Goal: Task Accomplishment & Management: Use online tool/utility

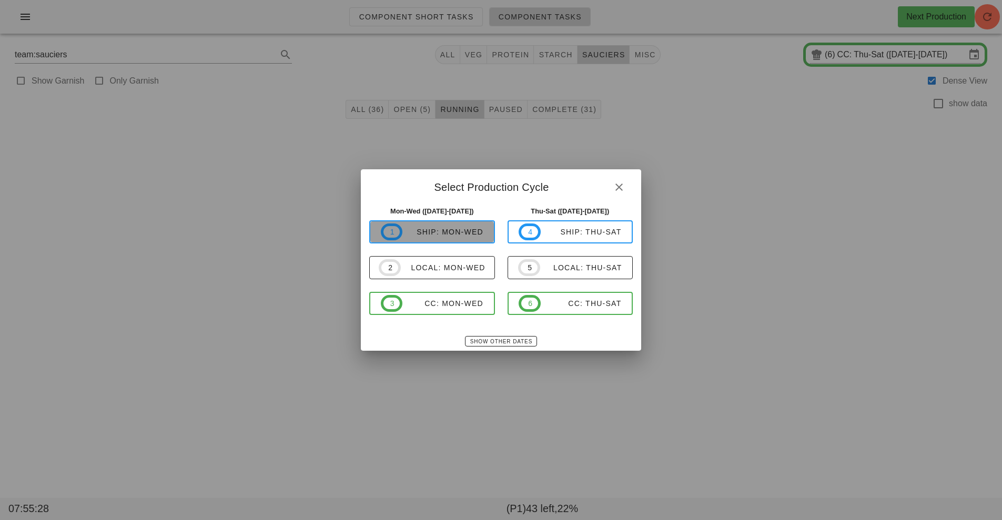
click at [458, 239] on span "1 ship: Mon-Wed" at bounding box center [432, 232] width 103 height 17
type input "ship: Mon-Wed (Aug 25-Aug 27)"
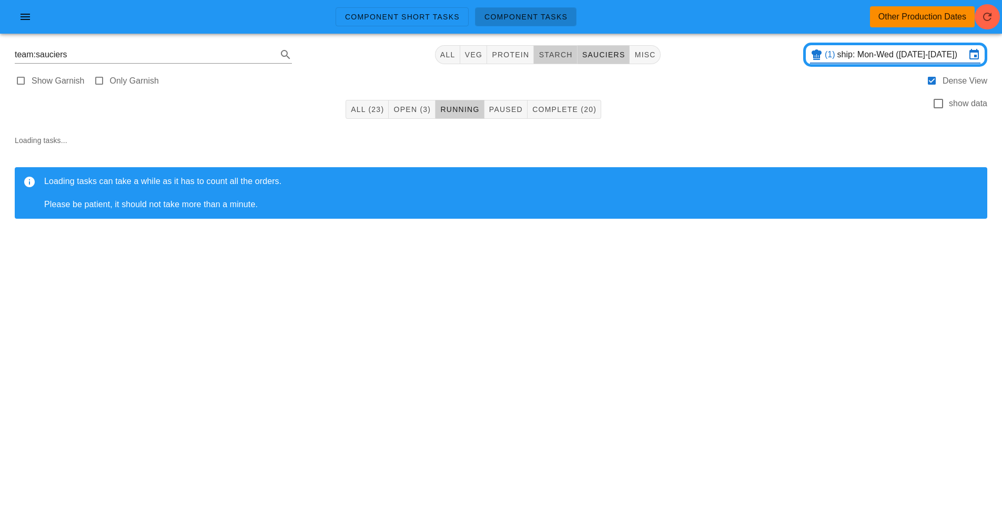
click at [551, 55] on span "starch" at bounding box center [555, 54] width 34 height 8
type input "team:starch"
click at [365, 106] on span "All (21)" at bounding box center [374, 109] width 34 height 8
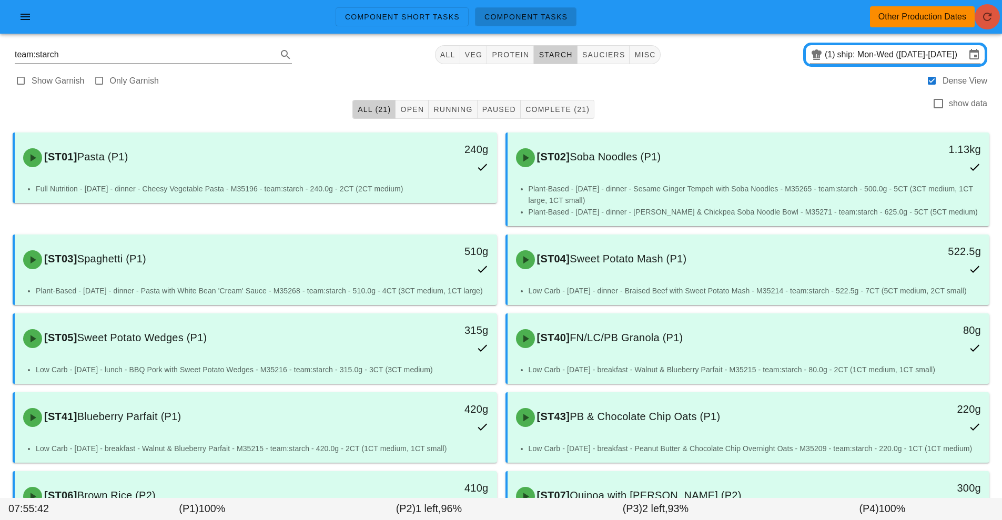
click at [986, 22] on icon "button" at bounding box center [987, 17] width 13 height 13
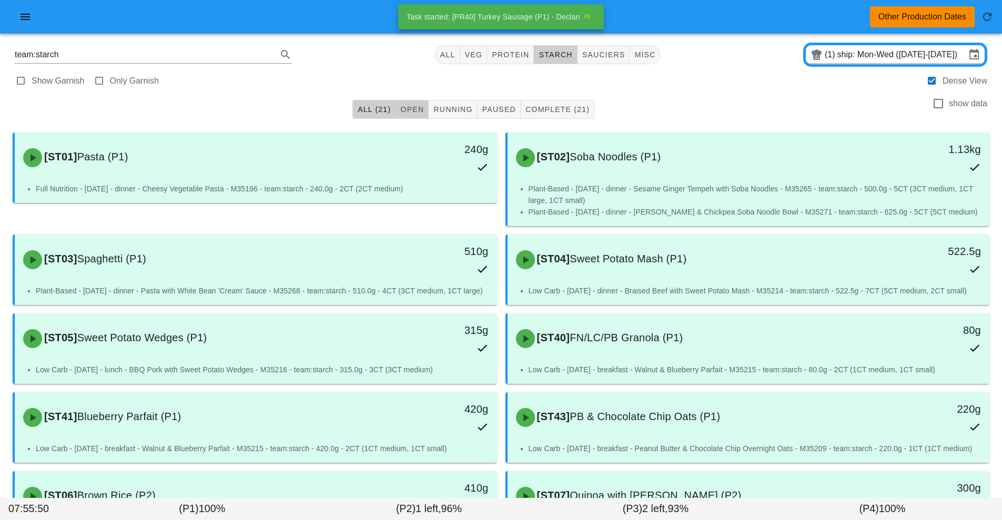
click at [405, 109] on span "Open" at bounding box center [412, 109] width 24 height 8
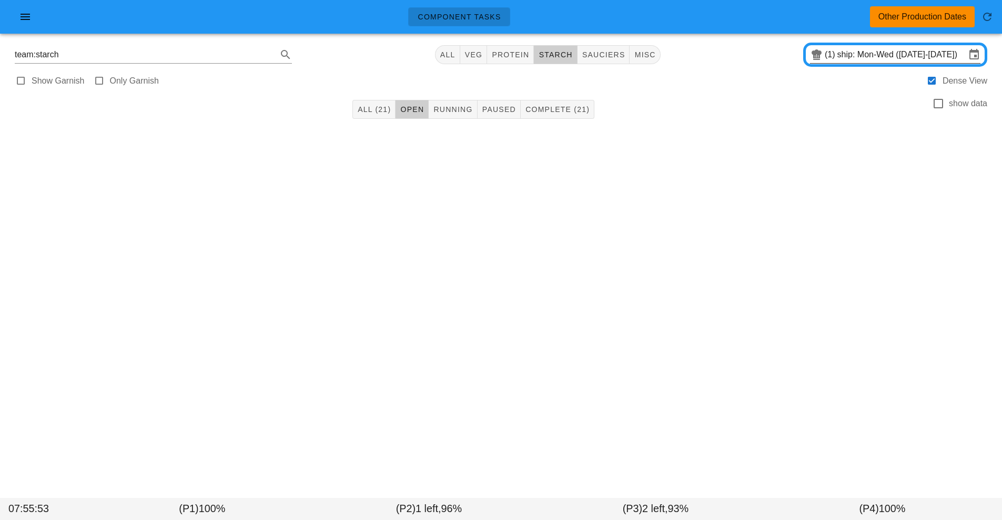
click at [914, 52] on input "ship: Mon-Wed (Aug 25-Aug 27)" at bounding box center [901, 54] width 128 height 17
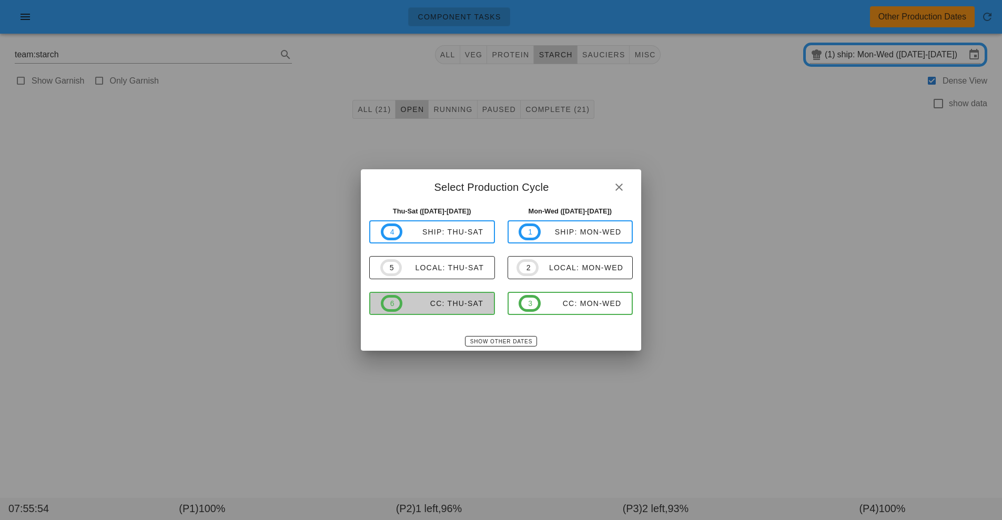
click at [452, 312] on button "6 CC: Thu-Sat" at bounding box center [432, 303] width 126 height 23
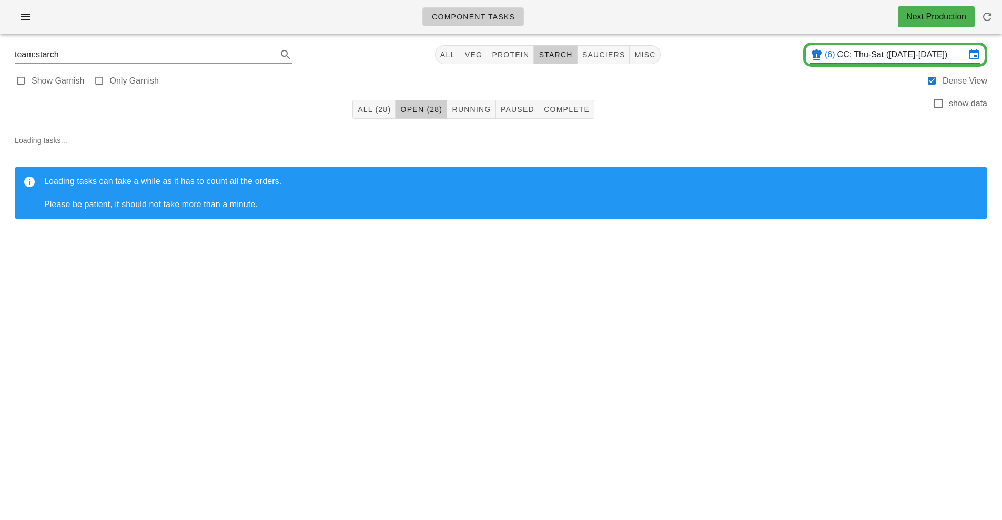
click at [887, 57] on input "CC: Thu-Sat (Aug 28-Aug 30)" at bounding box center [901, 54] width 128 height 17
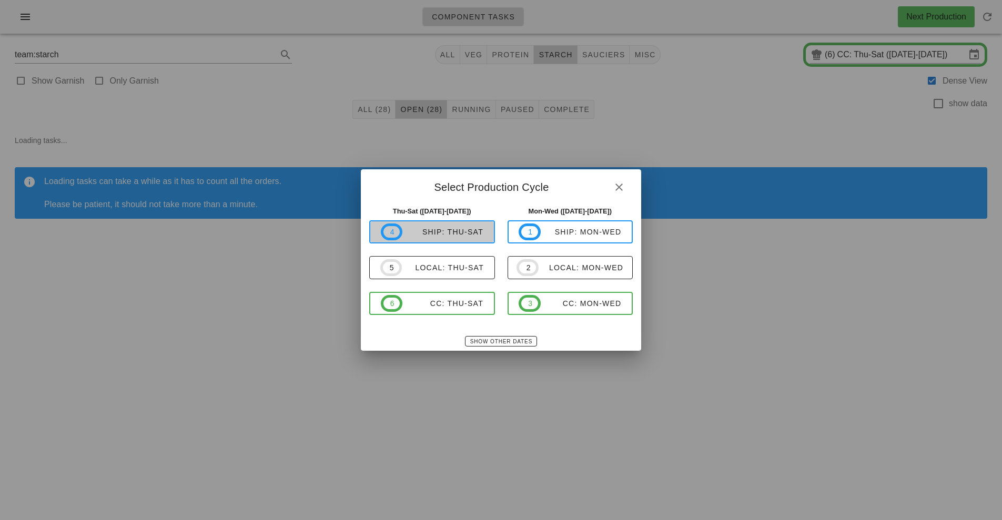
click at [449, 232] on div "ship: Thu-Sat" at bounding box center [442, 232] width 81 height 8
type input "ship: Thu-Sat ([DATE]-[DATE])"
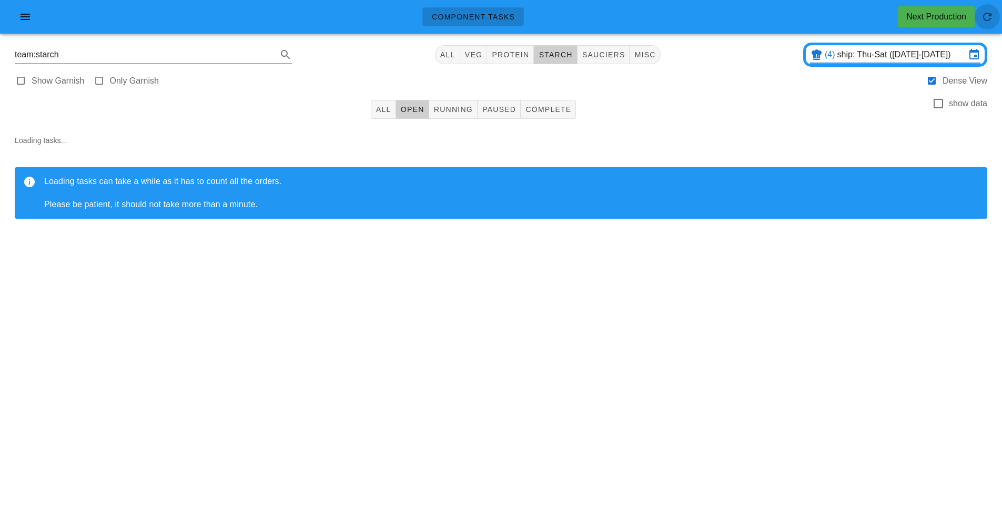
click at [986, 18] on icon "button" at bounding box center [987, 17] width 13 height 13
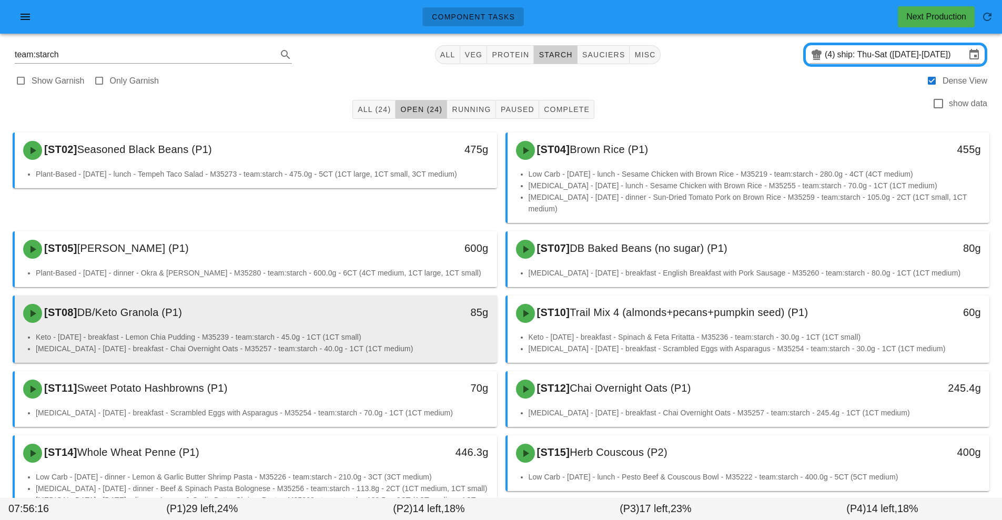
click at [336, 317] on div "[ST08] DB/Keto Granola (P1)" at bounding box center [196, 314] width 358 height 32
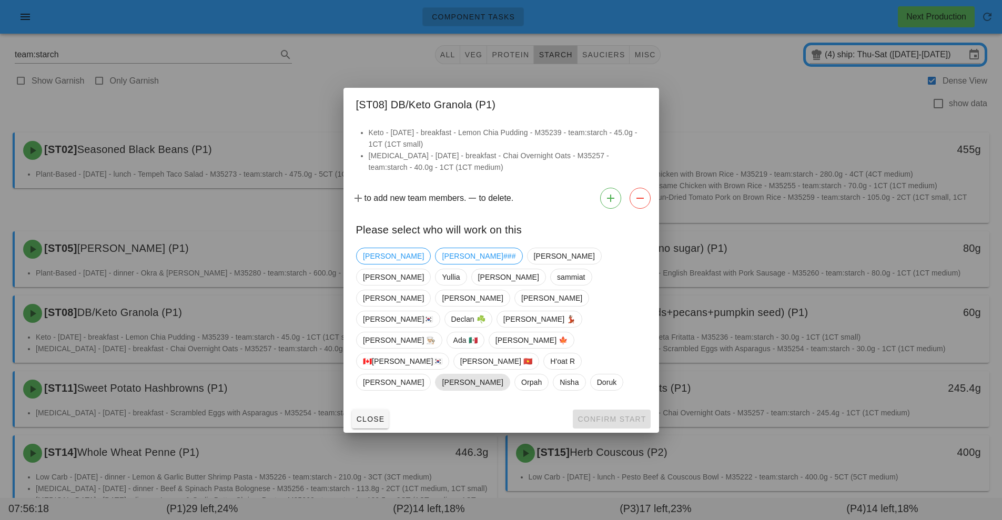
click at [442, 374] on span "[PERSON_NAME]" at bounding box center [472, 382] width 61 height 16
click at [603, 410] on button "Confirm Start" at bounding box center [611, 419] width 77 height 19
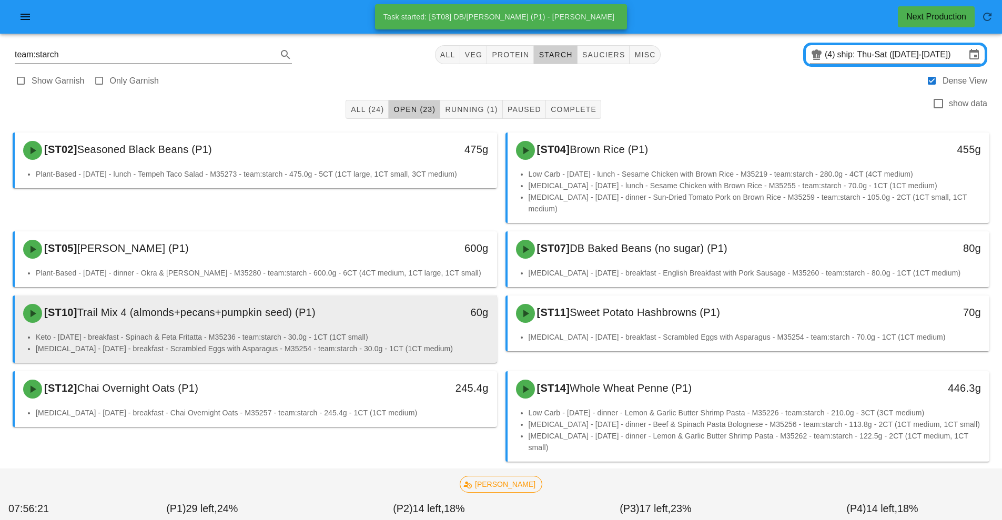
click at [336, 318] on div "[ST10] Trail Mix 4 (almonds+pecans+pumpkin seed) (P1) 60g" at bounding box center [256, 314] width 482 height 36
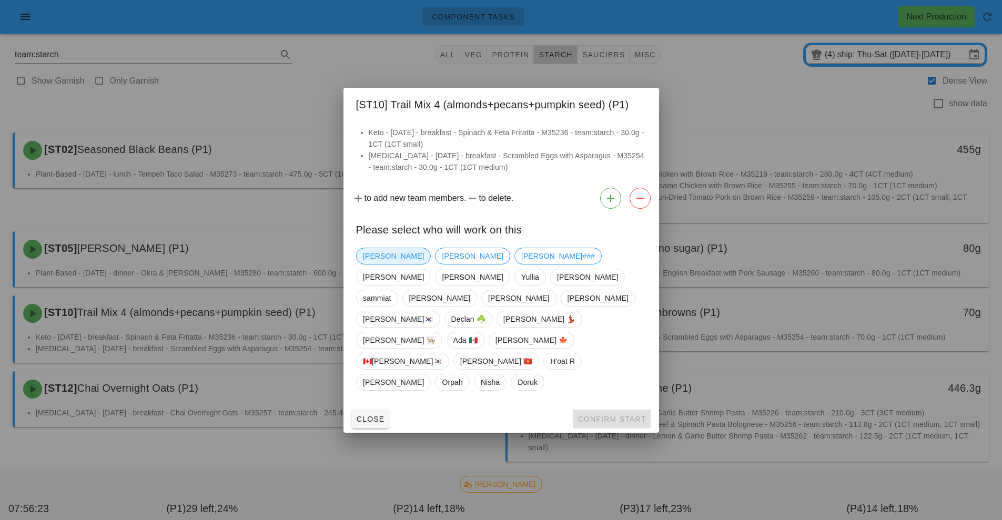
click at [383, 264] on span "[PERSON_NAME]" at bounding box center [393, 256] width 61 height 16
click at [617, 410] on button "Confirm Start" at bounding box center [611, 419] width 77 height 19
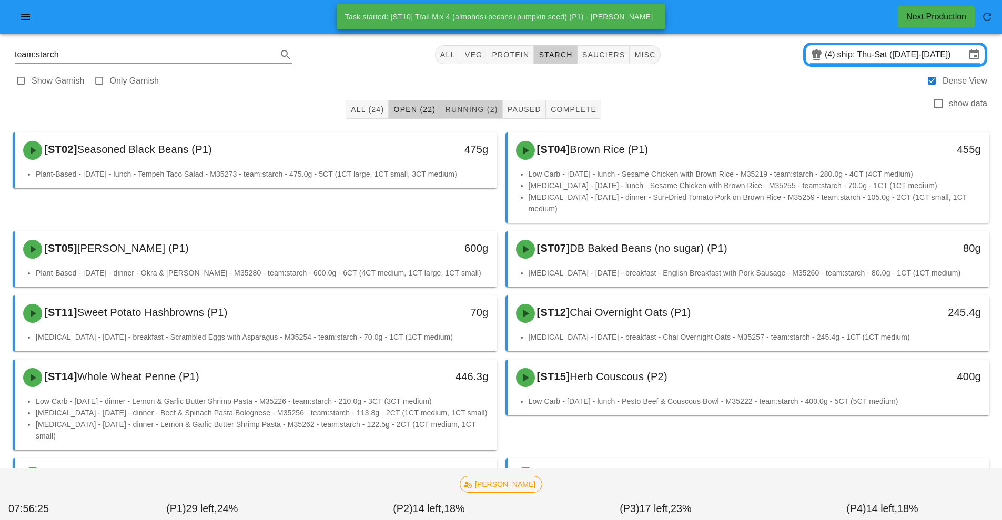
click at [465, 110] on span "Running (2)" at bounding box center [470, 109] width 53 height 8
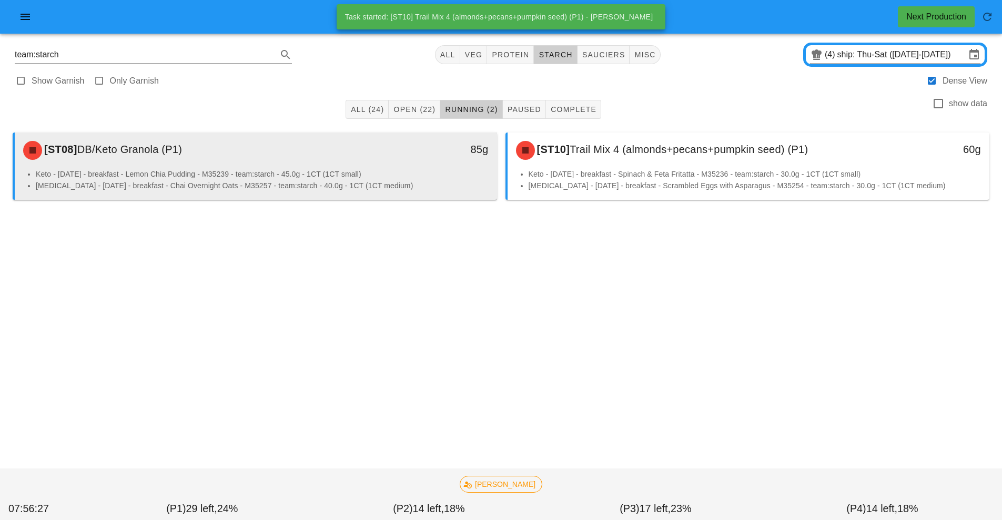
click at [266, 180] on li "[MEDICAL_DATA] - [DATE] - breakfast - Chai Overnight Oats - M35257 - team:starc…" at bounding box center [262, 186] width 453 height 12
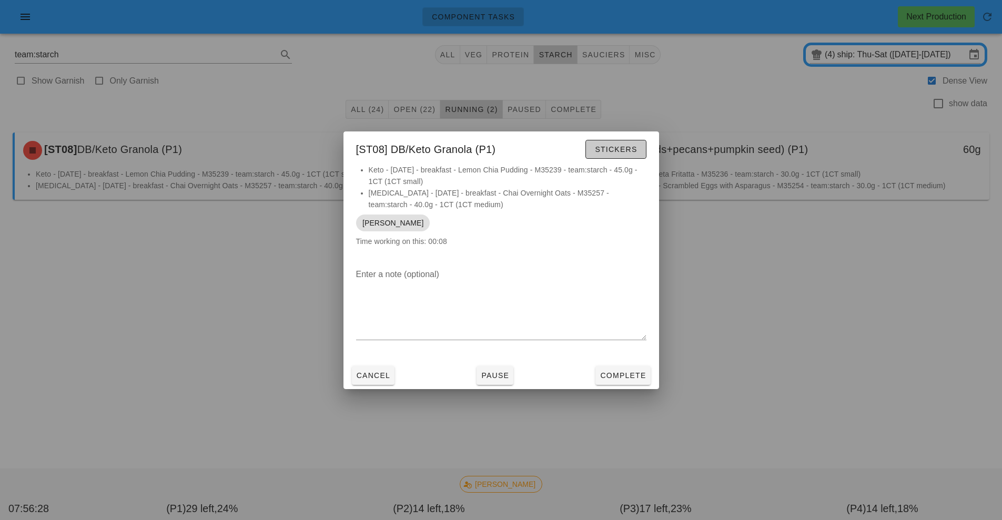
click at [620, 153] on span "Stickers" at bounding box center [615, 149] width 43 height 8
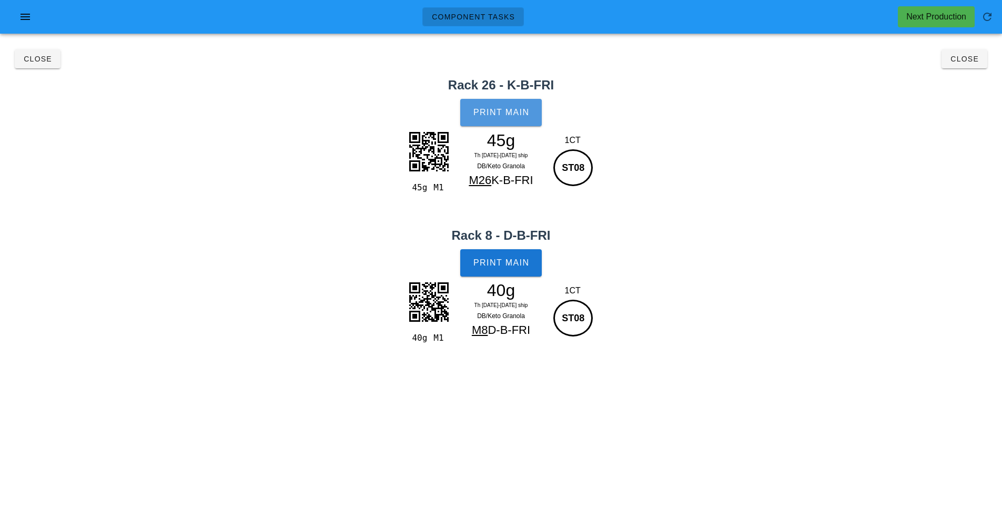
click at [503, 115] on span "Print Main" at bounding box center [501, 112] width 57 height 9
click at [516, 264] on span "Print Main" at bounding box center [501, 262] width 57 height 9
click at [960, 67] on button "Close" at bounding box center [964, 58] width 46 height 19
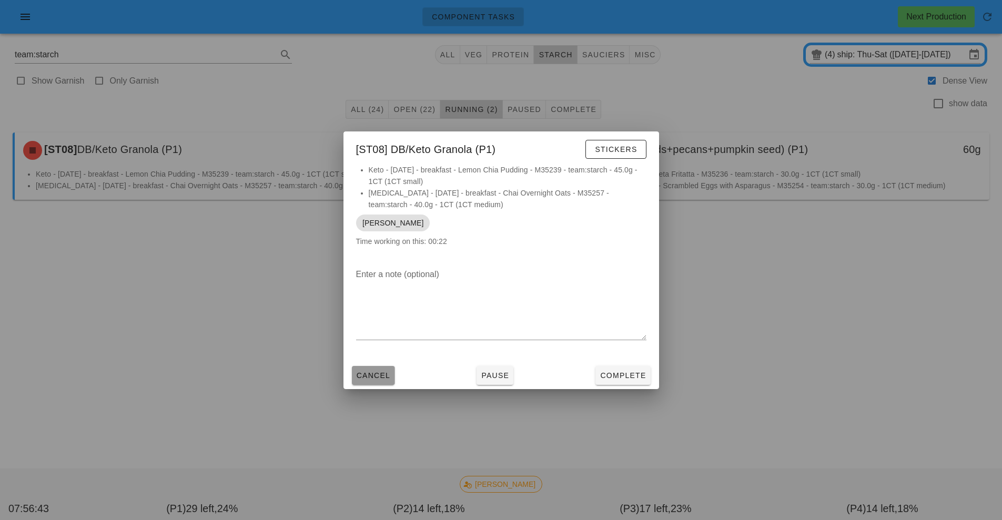
click at [370, 374] on span "Cancel" at bounding box center [373, 375] width 35 height 8
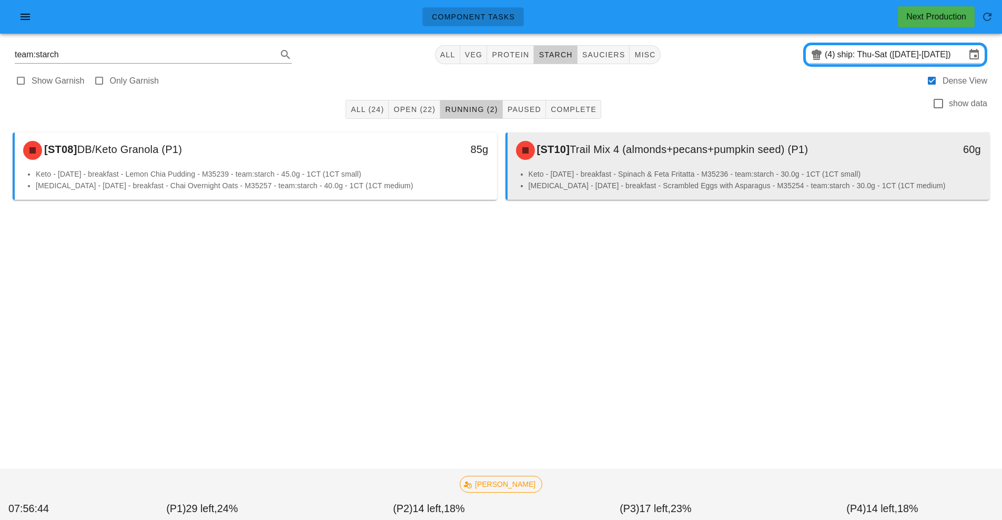
click at [692, 155] on span "Trail Mix 4 (almonds+pecans+pumpkin seed) (P1)" at bounding box center [689, 150] width 238 height 12
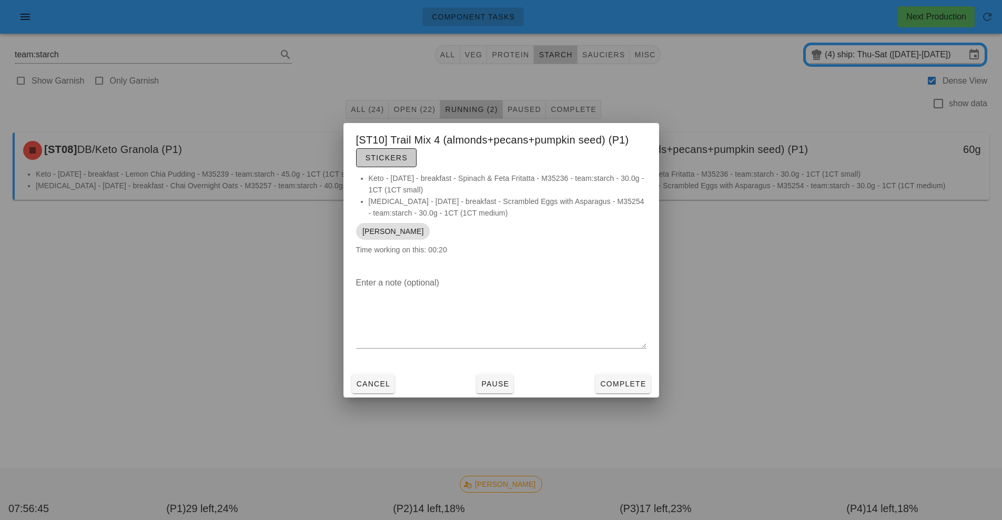
click at [390, 161] on span "Stickers" at bounding box center [386, 158] width 43 height 8
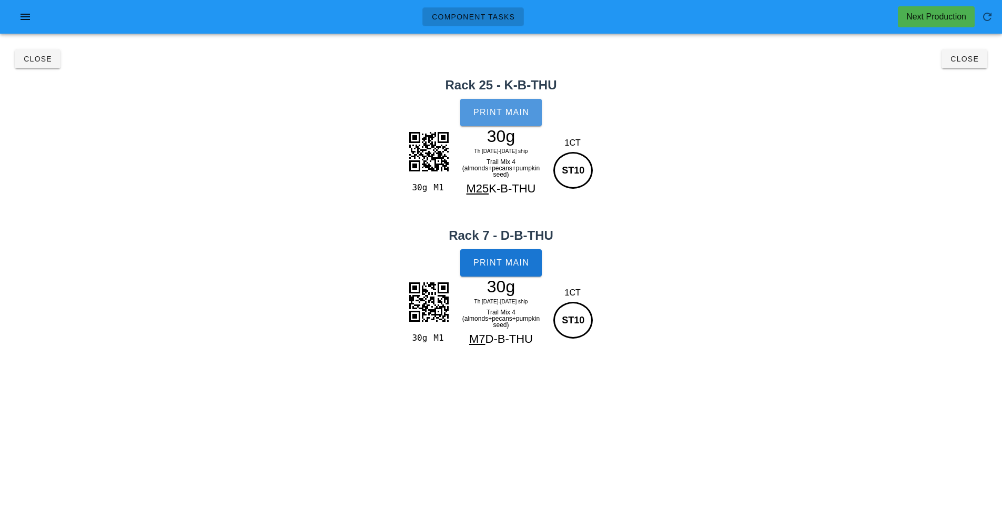
click at [502, 123] on button "Print Main" at bounding box center [500, 112] width 81 height 27
click at [495, 268] on button "Print Main" at bounding box center [500, 262] width 81 height 27
click at [33, 56] on span "Close" at bounding box center [37, 59] width 29 height 8
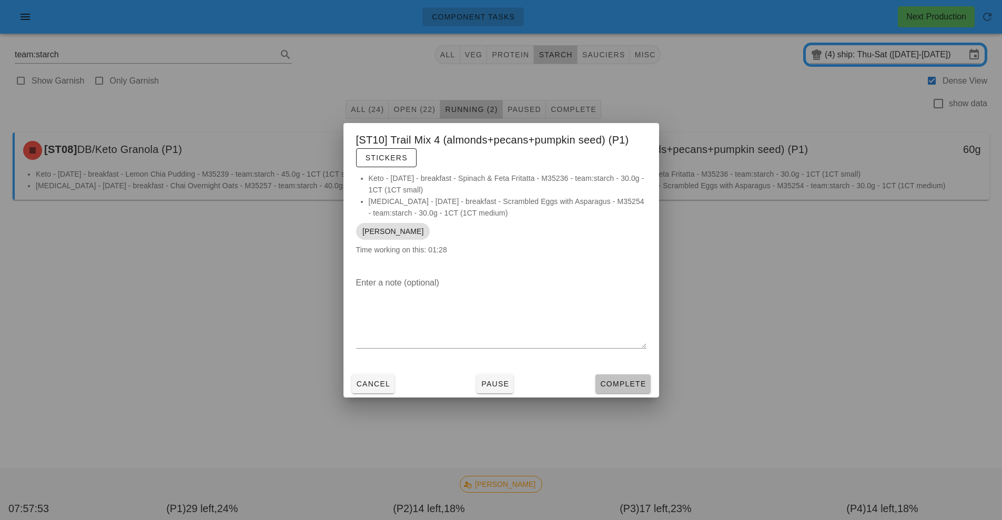
click at [632, 384] on span "Complete" at bounding box center [623, 384] width 46 height 8
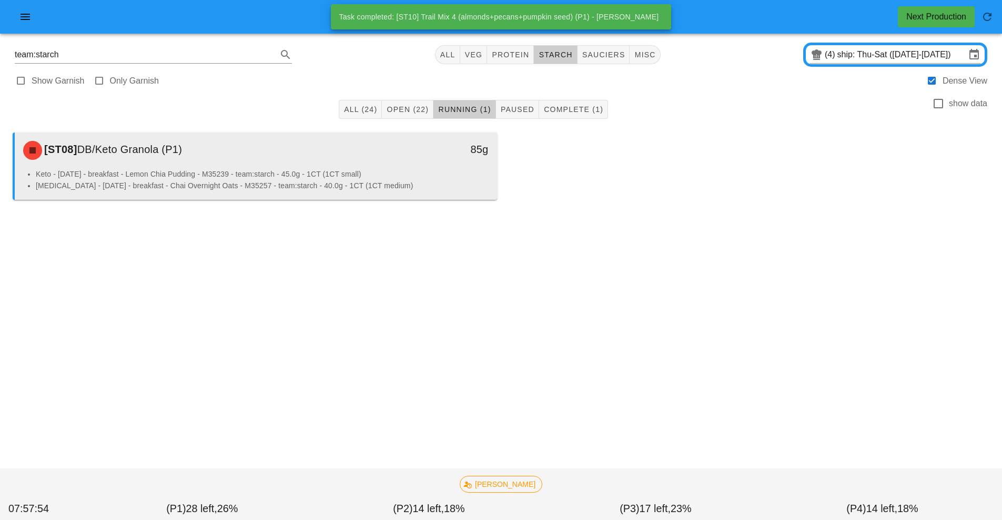
click at [413, 165] on div "85g" at bounding box center [434, 151] width 119 height 32
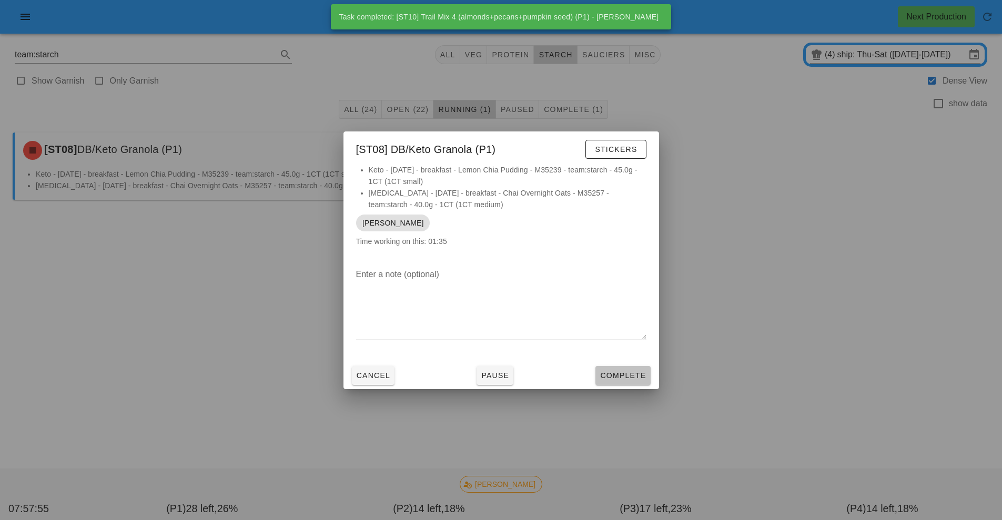
click at [631, 372] on span "Complete" at bounding box center [623, 375] width 46 height 8
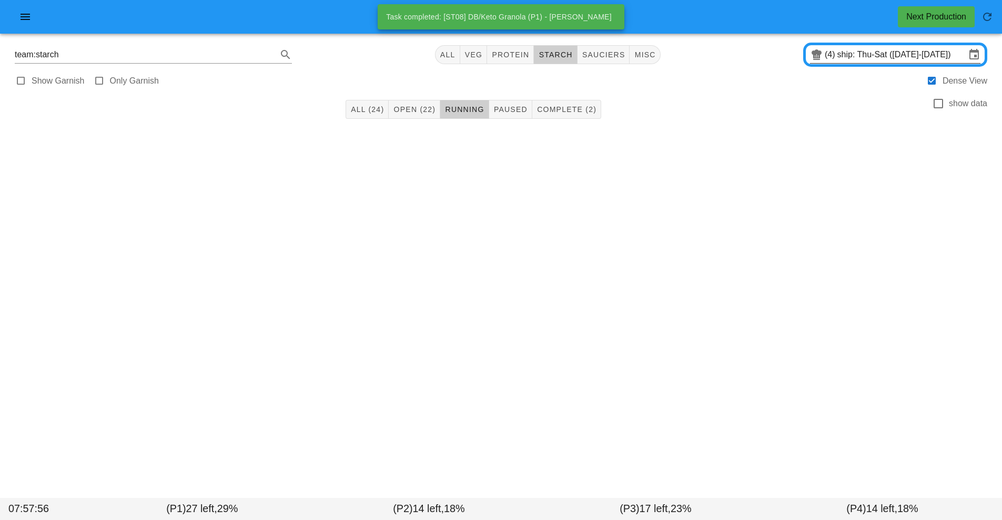
click at [864, 47] on input "ship: Thu-Sat ([DATE]-[DATE])" at bounding box center [901, 54] width 128 height 17
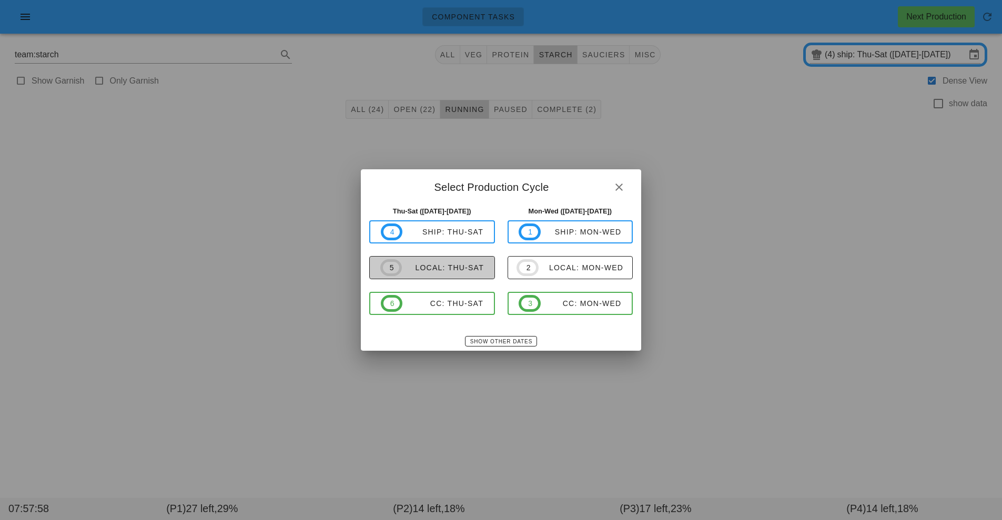
click at [449, 265] on div "local: Thu-Sat" at bounding box center [443, 267] width 82 height 8
type input "local: Thu-Sat ([DATE]-[DATE])"
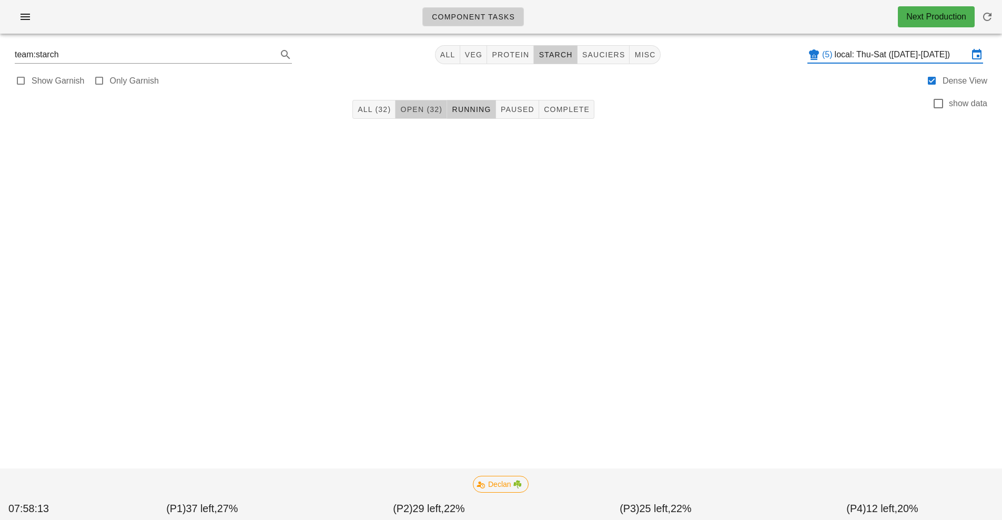
click at [418, 118] on button "Open (32)" at bounding box center [421, 109] width 52 height 19
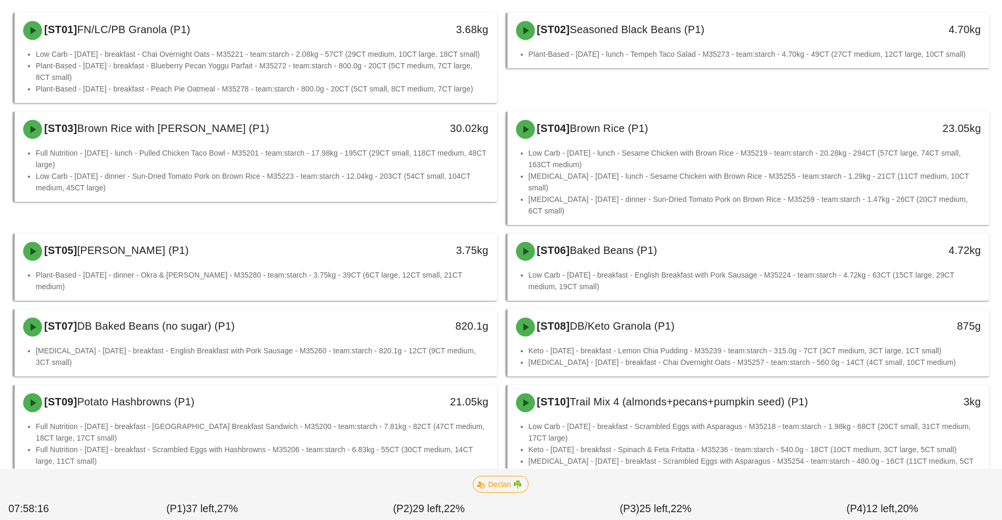
scroll to position [120, 0]
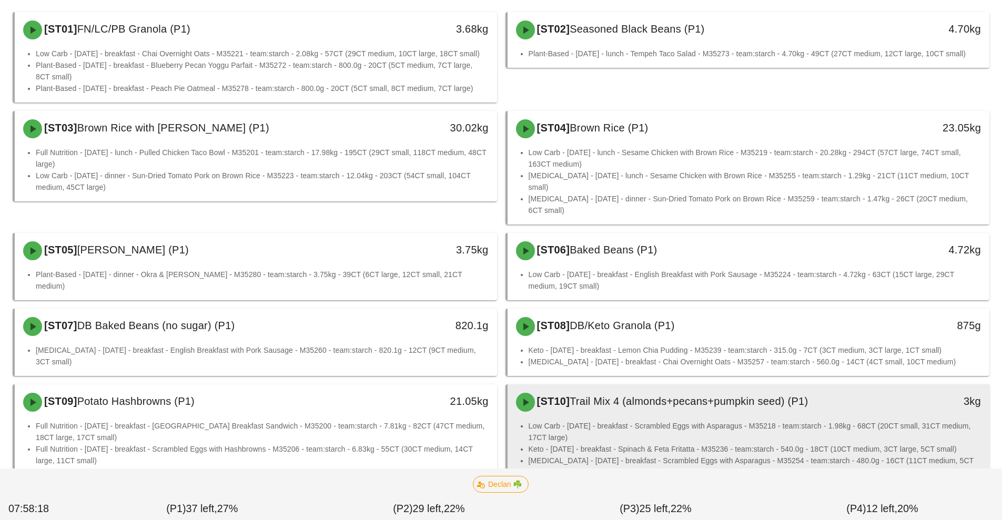
click at [613, 420] on li "Low Carb - [DATE] - breakfast - Scrambled Eggs with Asparagus - M35218 - team:s…" at bounding box center [755, 431] width 453 height 23
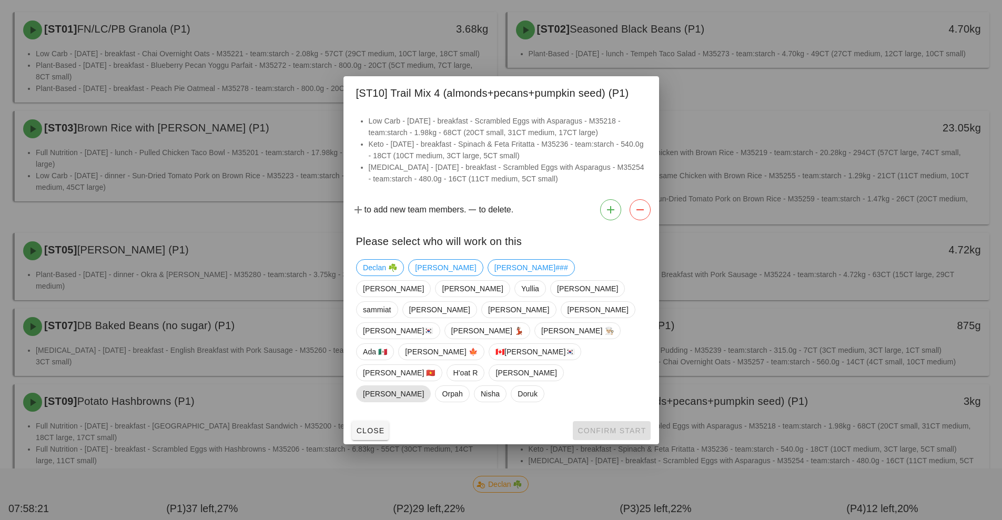
click at [402, 386] on span "[PERSON_NAME]" at bounding box center [393, 394] width 61 height 16
click at [598, 427] on span "Confirm Start" at bounding box center [611, 431] width 69 height 8
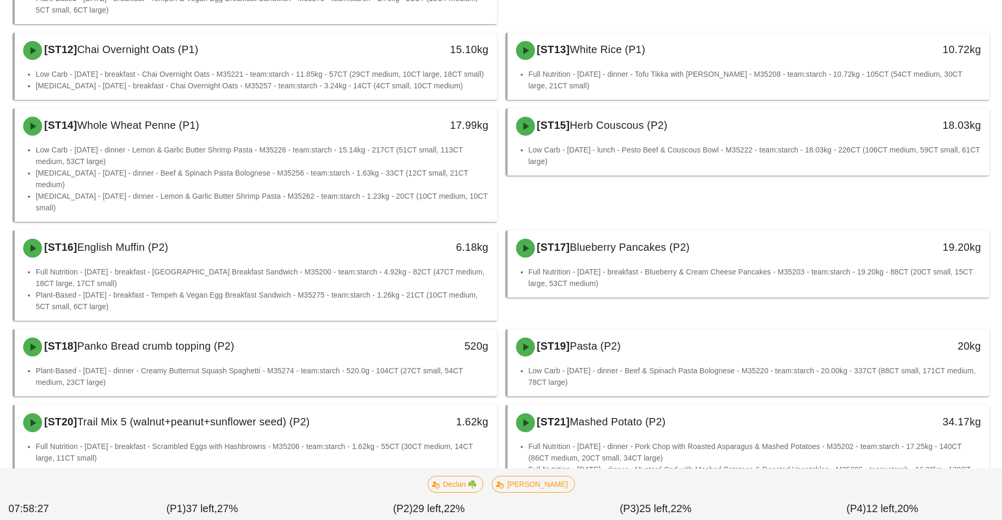
scroll to position [620, 0]
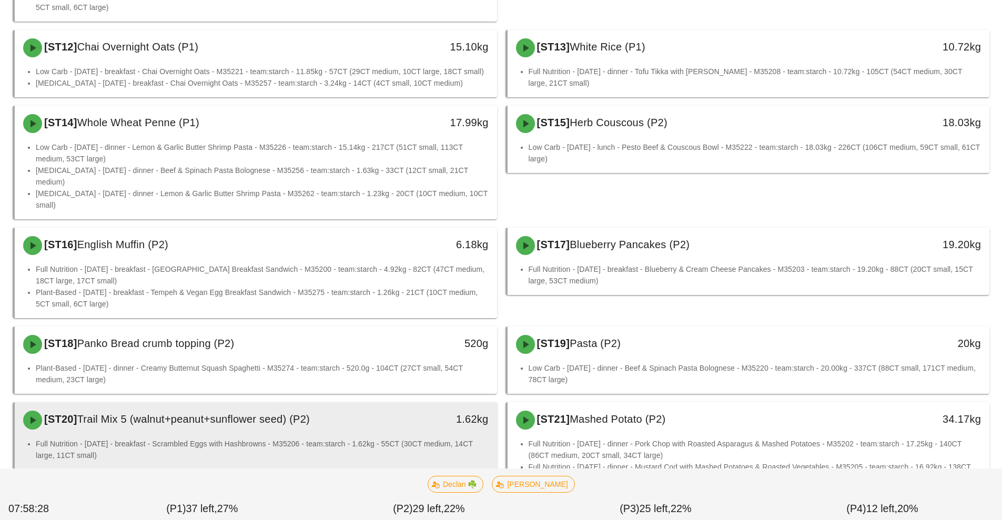
click at [334, 404] on div "[ST20] Trail Mix 5 (walnut+peanut+sunflower seed) (P2)" at bounding box center [196, 420] width 358 height 32
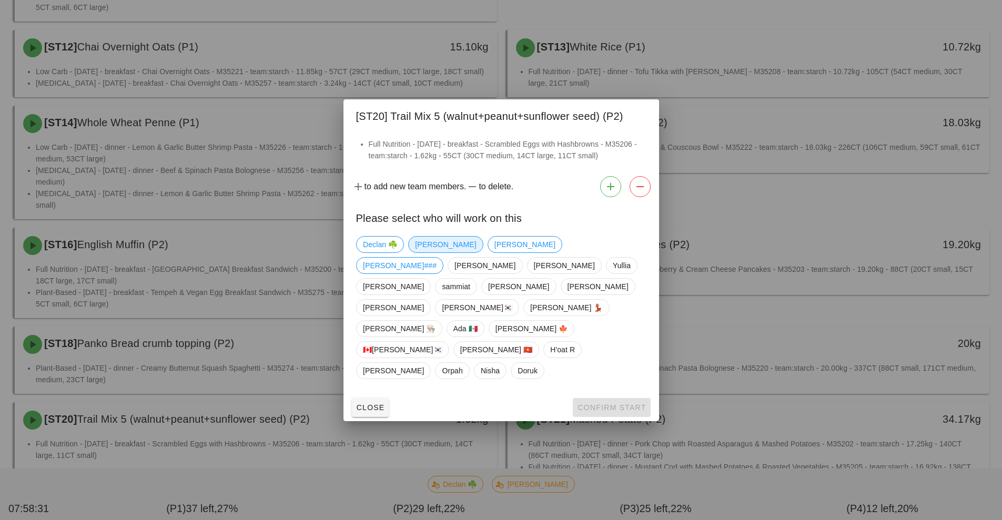
click at [439, 252] on span "[PERSON_NAME]" at bounding box center [445, 245] width 61 height 16
click at [622, 403] on span "Confirm Start" at bounding box center [611, 407] width 69 height 8
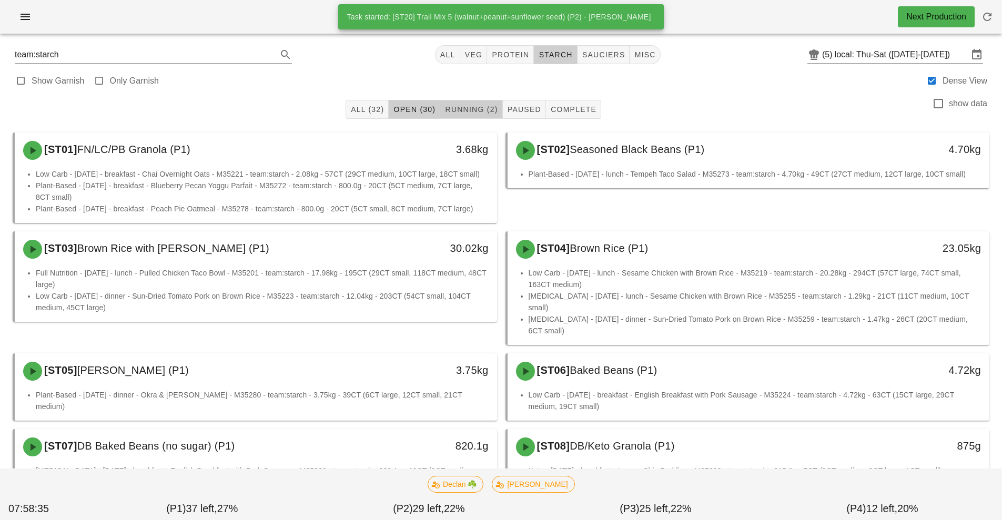
click at [471, 107] on span "Running (2)" at bounding box center [470, 109] width 53 height 8
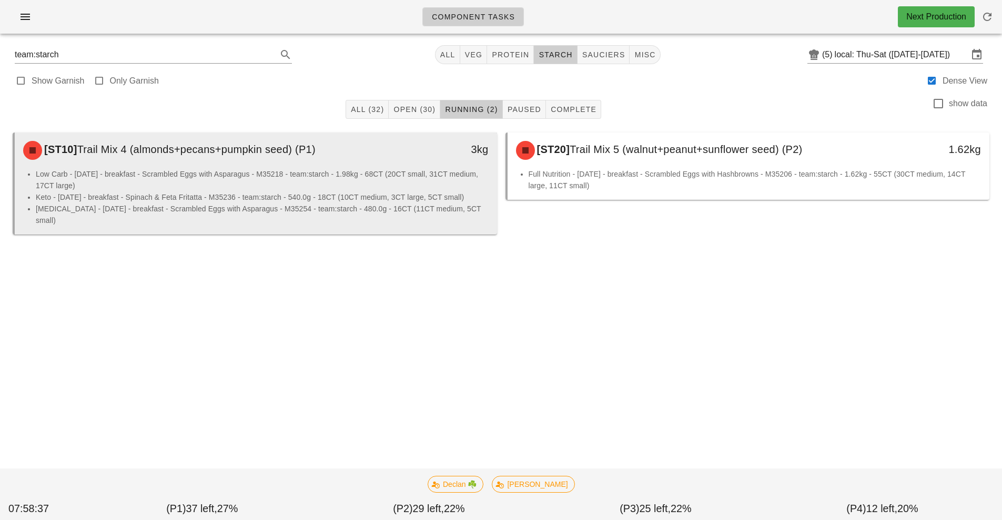
click at [344, 181] on li "Low Carb - [DATE] - breakfast - Scrambled Eggs with Asparagus - M35218 - team:s…" at bounding box center [262, 179] width 453 height 23
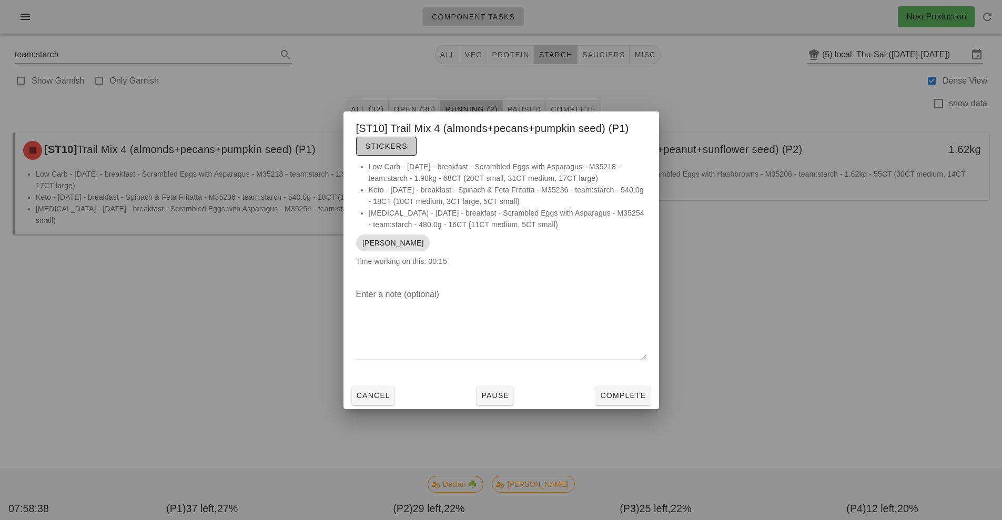
click at [397, 153] on button "Stickers" at bounding box center [386, 146] width 60 height 19
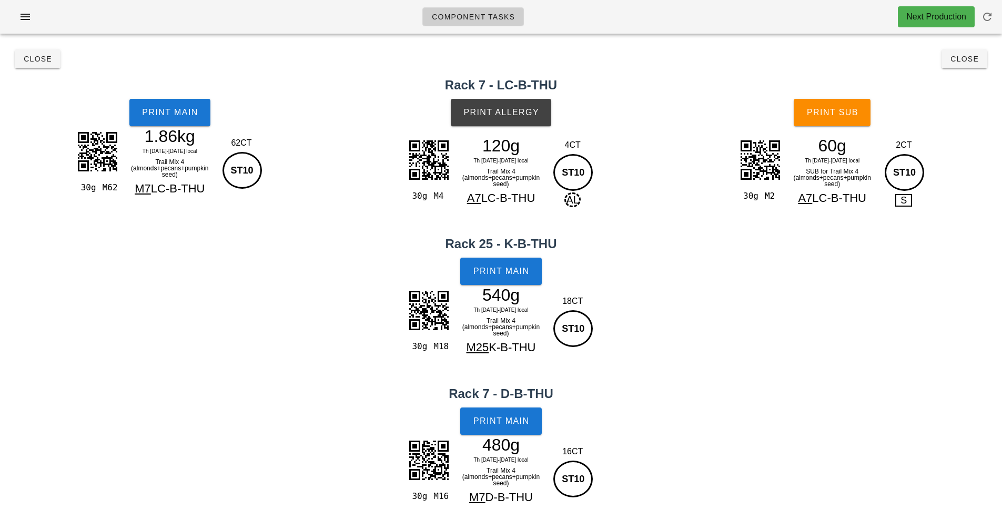
click at [397, 159] on div "30g M4 120g Th [DATE]-[DATE] local Trail Mix 4 (almonds+pecans+pumpkin seed) A7…" at bounding box center [501, 185] width 340 height 104
click at [169, 111] on span "Print Main" at bounding box center [169, 112] width 57 height 9
click at [516, 267] on span "Print Main" at bounding box center [501, 271] width 57 height 9
click at [517, 426] on span "Print Main" at bounding box center [501, 421] width 57 height 9
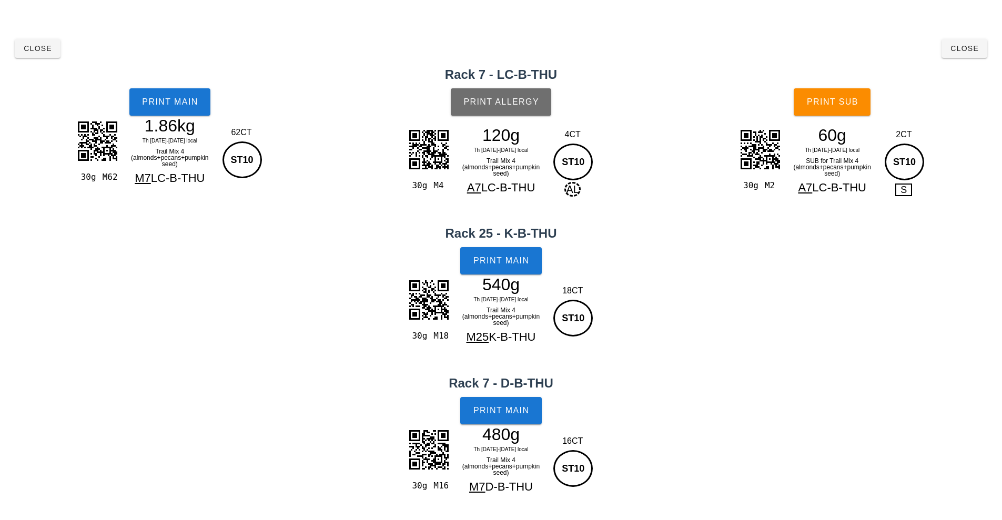
click at [508, 101] on span "Print Allergy" at bounding box center [501, 101] width 76 height 9
click at [840, 100] on span "Print Sub" at bounding box center [832, 101] width 52 height 9
click at [38, 52] on span "Close" at bounding box center [37, 48] width 29 height 8
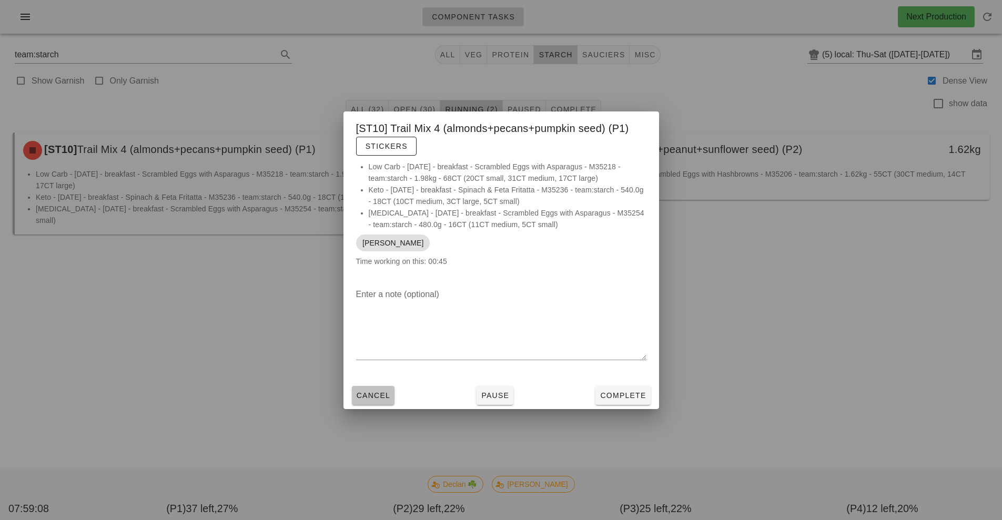
click at [362, 392] on span "Cancel" at bounding box center [373, 395] width 35 height 8
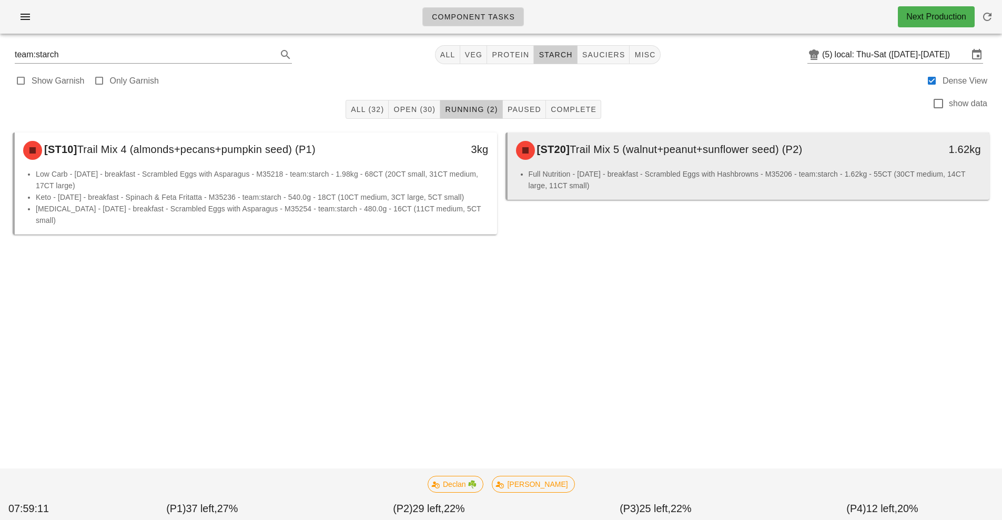
click at [663, 156] on div "[ST20] Trail Mix 5 (walnut+peanut+sunflower seed) (P2)" at bounding box center [689, 151] width 358 height 32
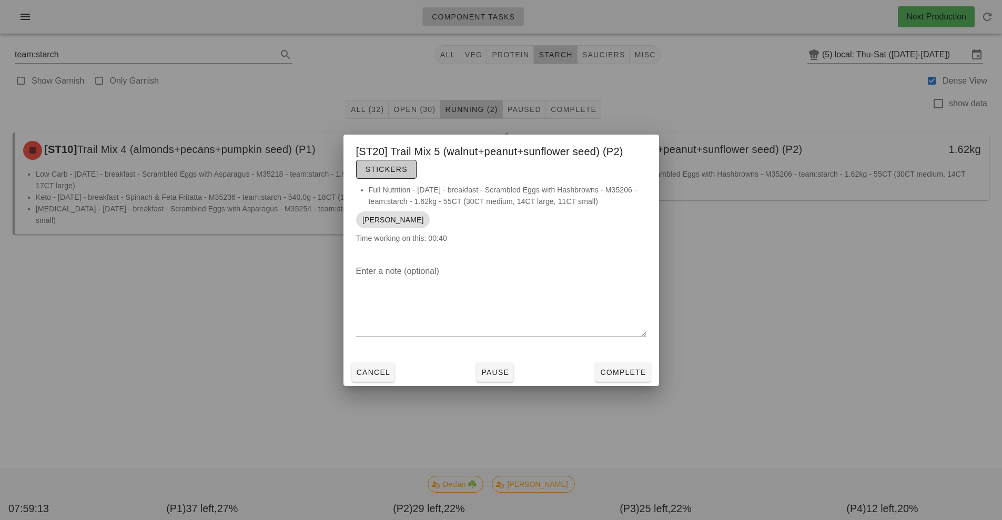
click at [399, 173] on span "Stickers" at bounding box center [386, 169] width 43 height 8
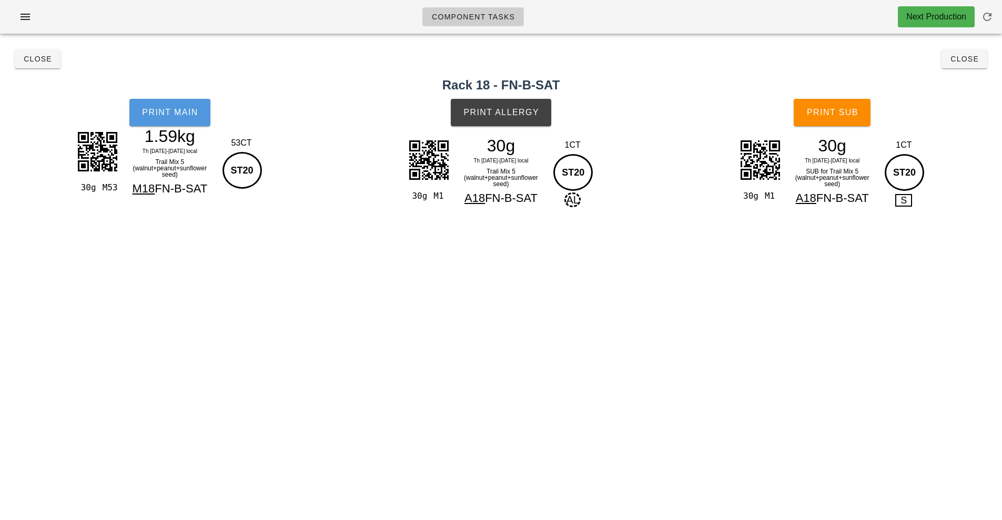
click at [165, 118] on button "Print Main" at bounding box center [169, 112] width 81 height 27
click at [523, 117] on span "Print Allergy" at bounding box center [501, 112] width 76 height 9
click at [828, 107] on button "Print Sub" at bounding box center [832, 112] width 77 height 27
click at [28, 53] on button "Close" at bounding box center [38, 58] width 46 height 19
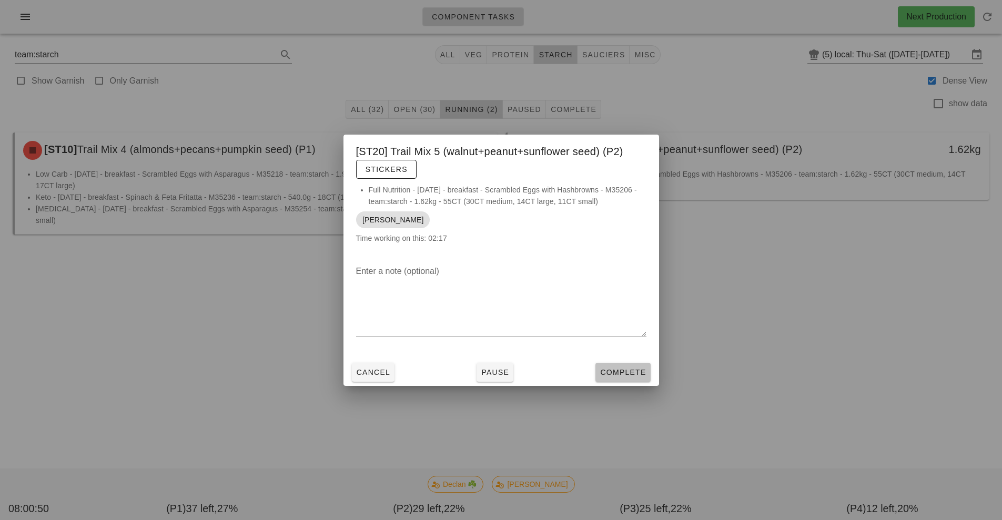
click at [611, 371] on span "Complete" at bounding box center [623, 372] width 46 height 8
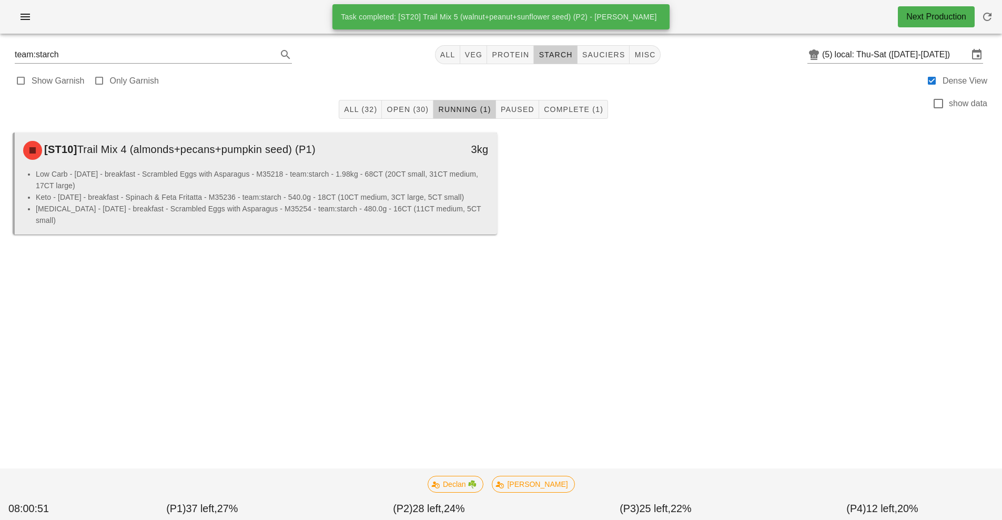
click at [275, 166] on div "[ST10] Trail Mix 4 (almonds+pecans+pumpkin seed) (P1)" at bounding box center [196, 151] width 358 height 32
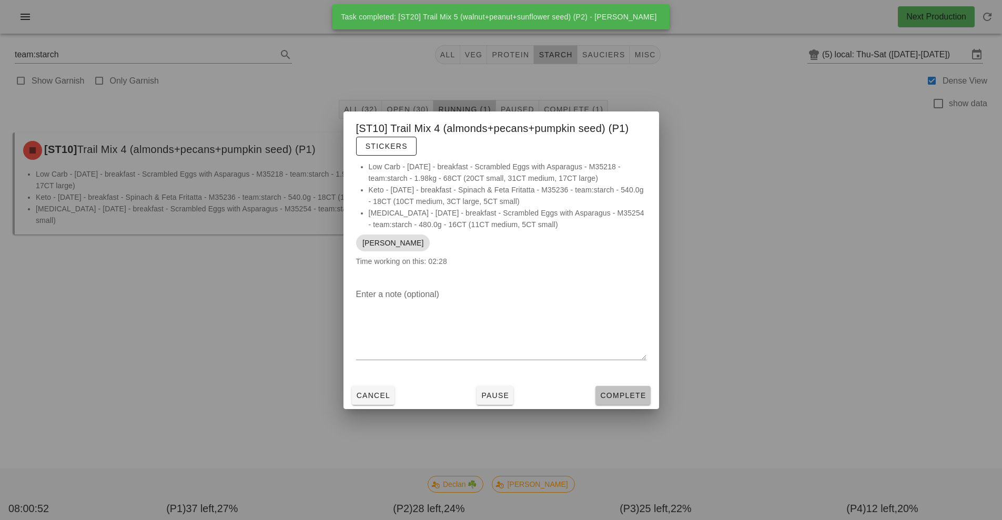
click at [613, 401] on button "Complete" at bounding box center [622, 395] width 55 height 19
